Goal: Navigation & Orientation: Find specific page/section

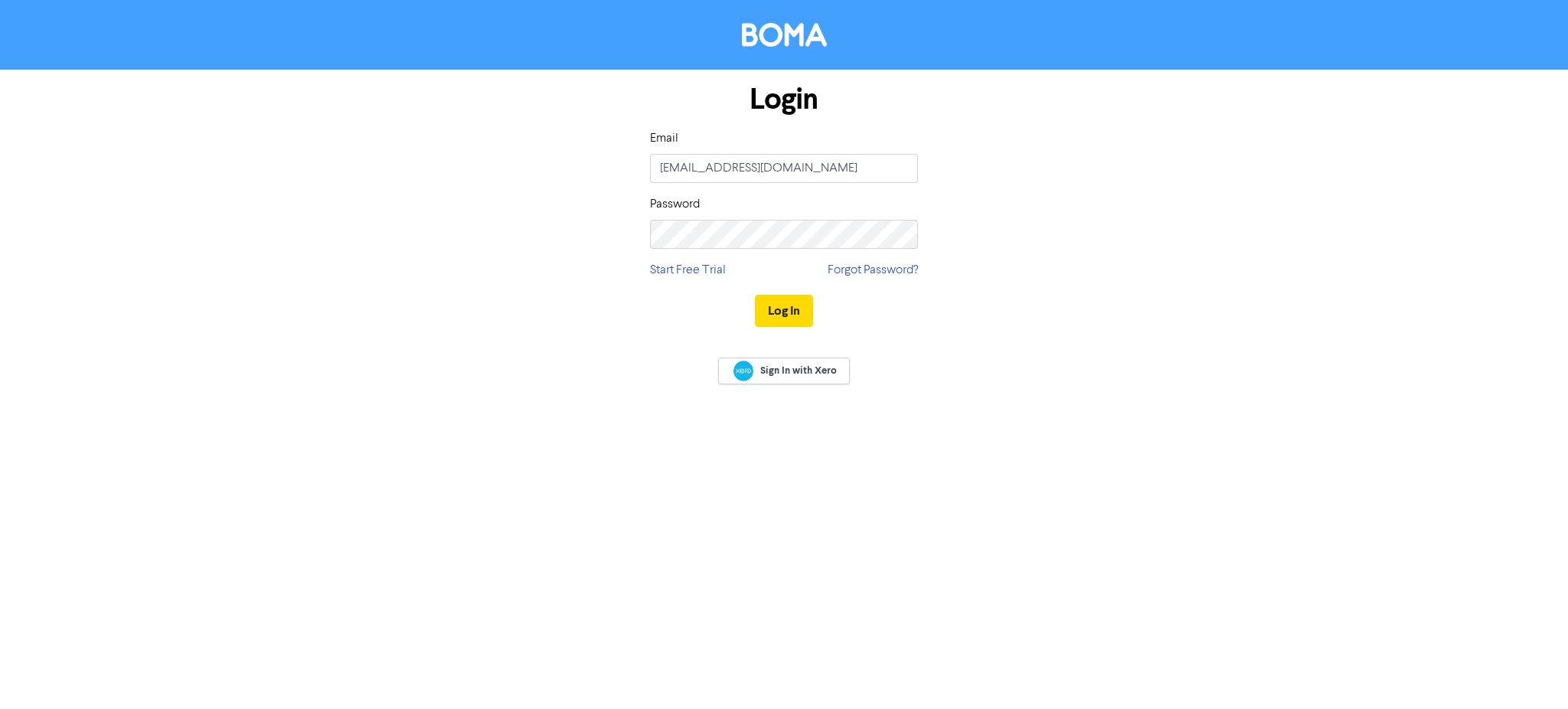
click at [900, 169] on keeper-lock "Open Keeper Popup" at bounding box center [899, 168] width 18 height 18
type input "[PERSON_NAME][EMAIL_ADDRESS][DOMAIN_NAME]"
click at [789, 304] on button "Log In" at bounding box center [783, 311] width 58 height 32
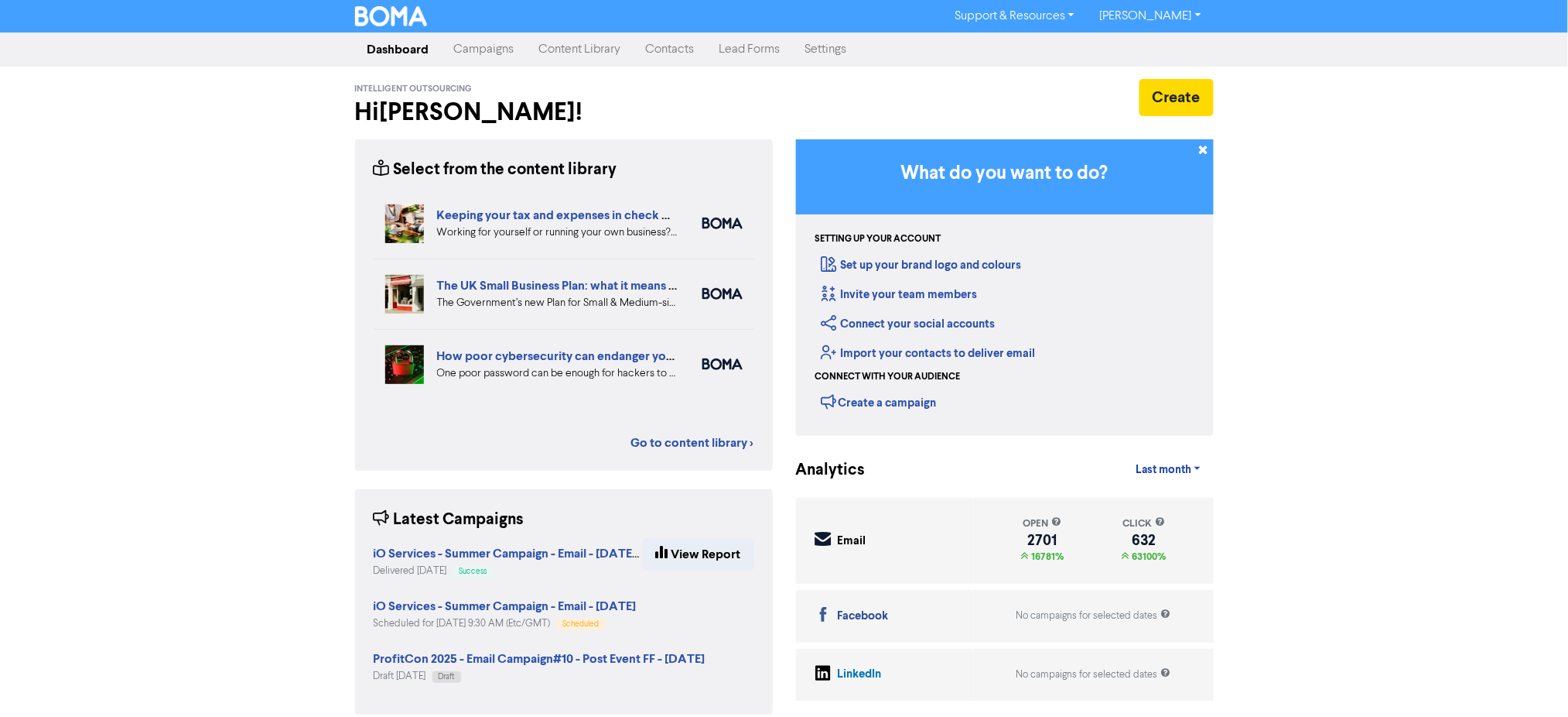
click at [479, 53] on link "Campaigns" at bounding box center [484, 49] width 85 height 31
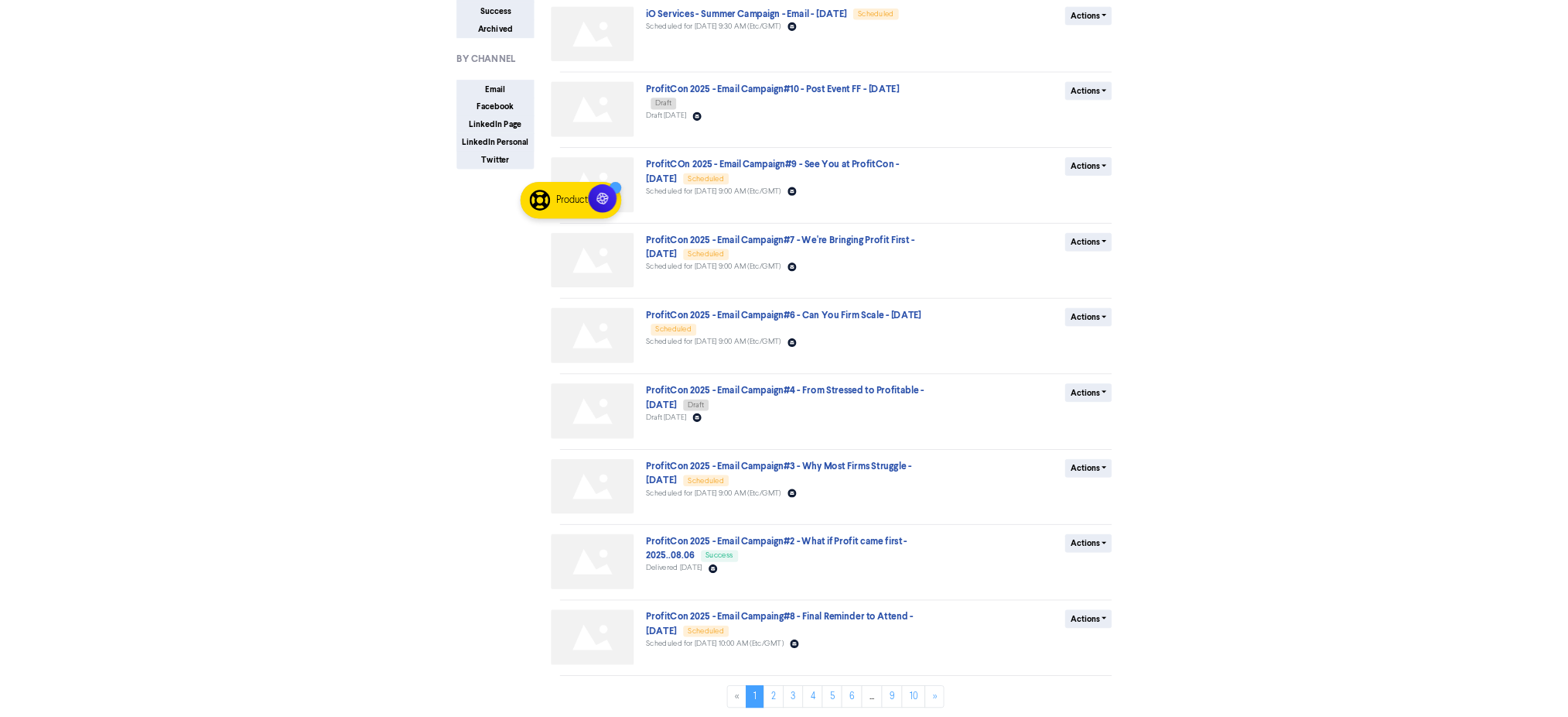
scroll to position [216, 0]
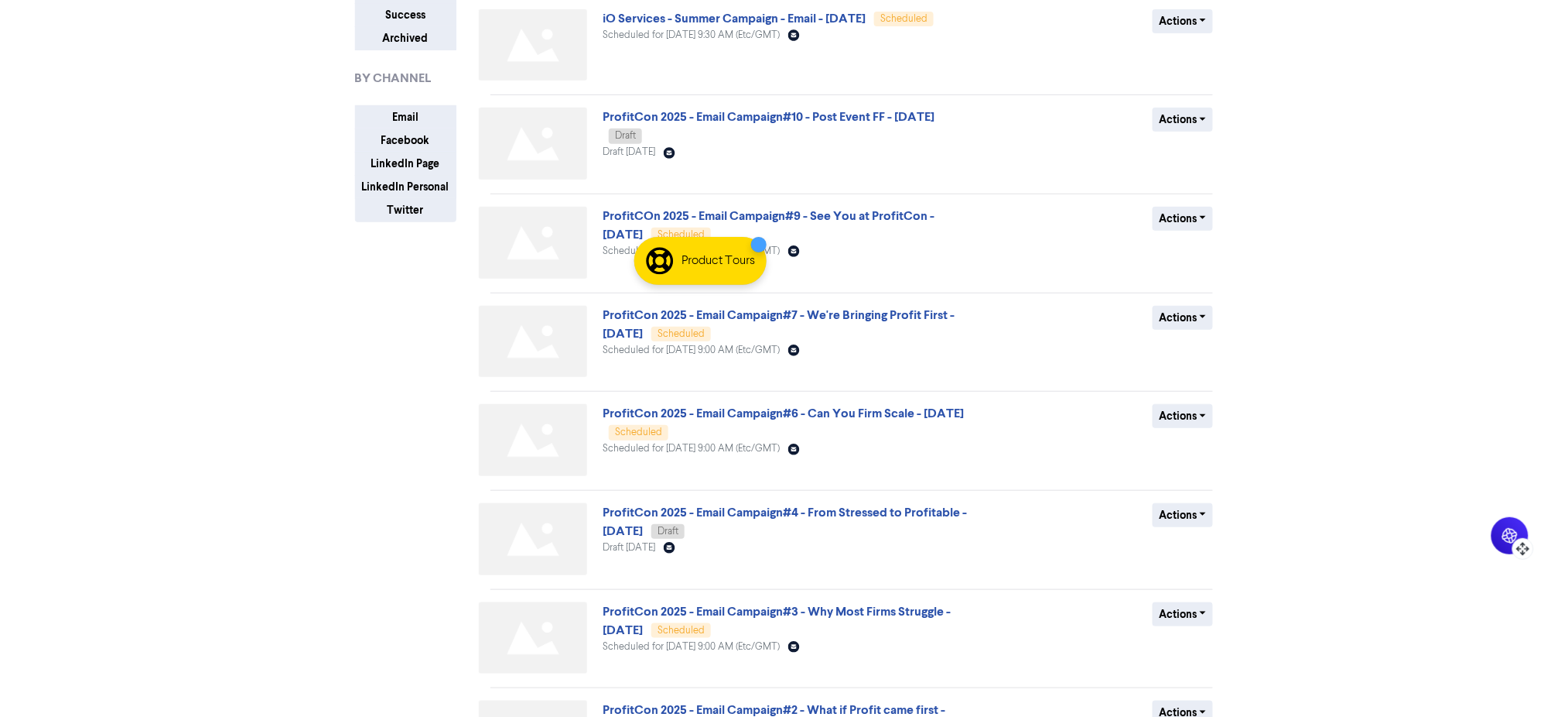
drag, startPoint x: 750, startPoint y: 269, endPoint x: 1519, endPoint y: 546, distance: 817.4
click at [1519, 547] on icon at bounding box center [1519, 549] width 3 height 4
drag, startPoint x: 1522, startPoint y: 550, endPoint x: 1542, endPoint y: 640, distance: 92.2
click at [1542, 640] on icon at bounding box center [1542, 638] width 16 height 16
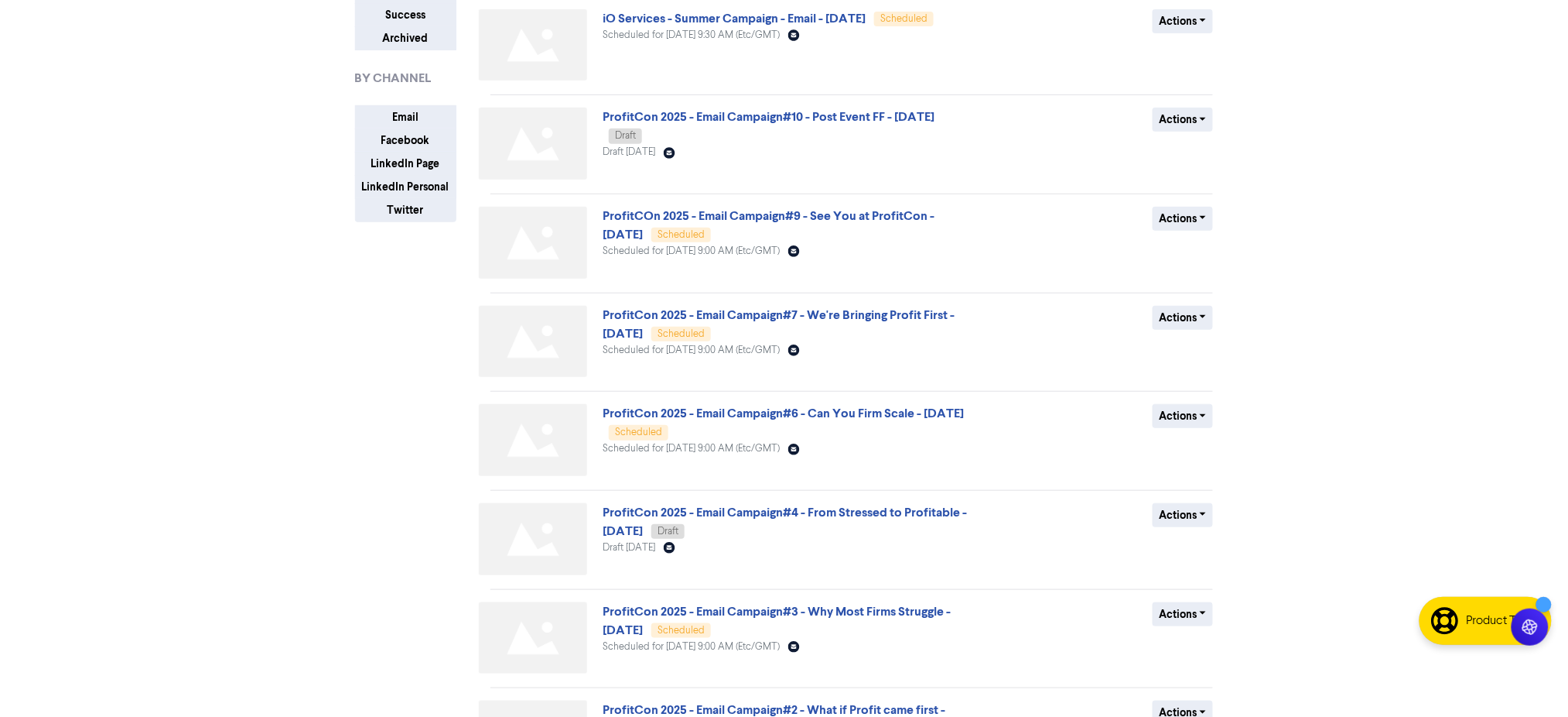
click at [1548, 500] on html "Support & Resources Video Tutorials FAQ & Guides Marketing Education [PERSON_NA…" at bounding box center [784, 142] width 1568 height 717
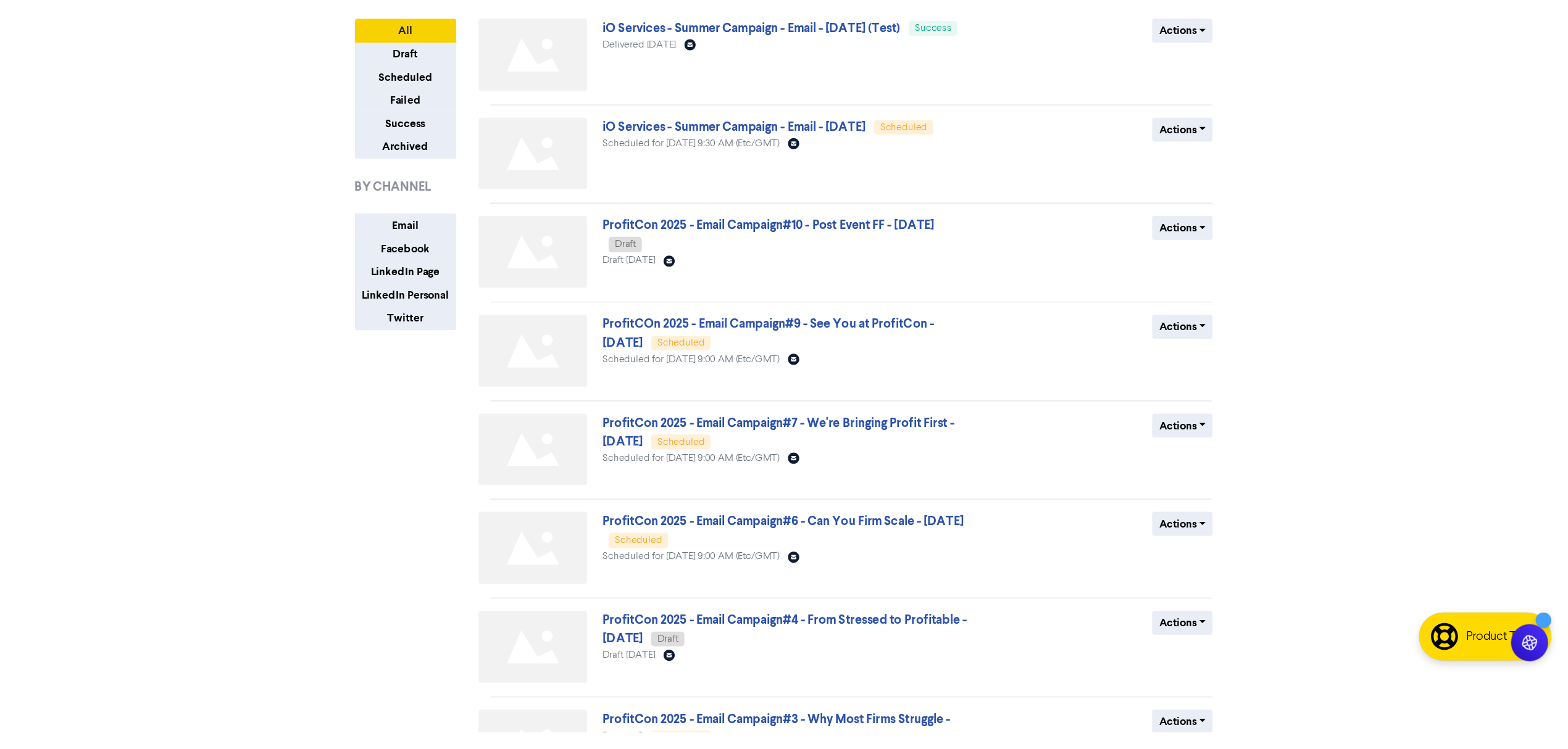
scroll to position [0, 0]
